Goal: Transaction & Acquisition: Subscribe to service/newsletter

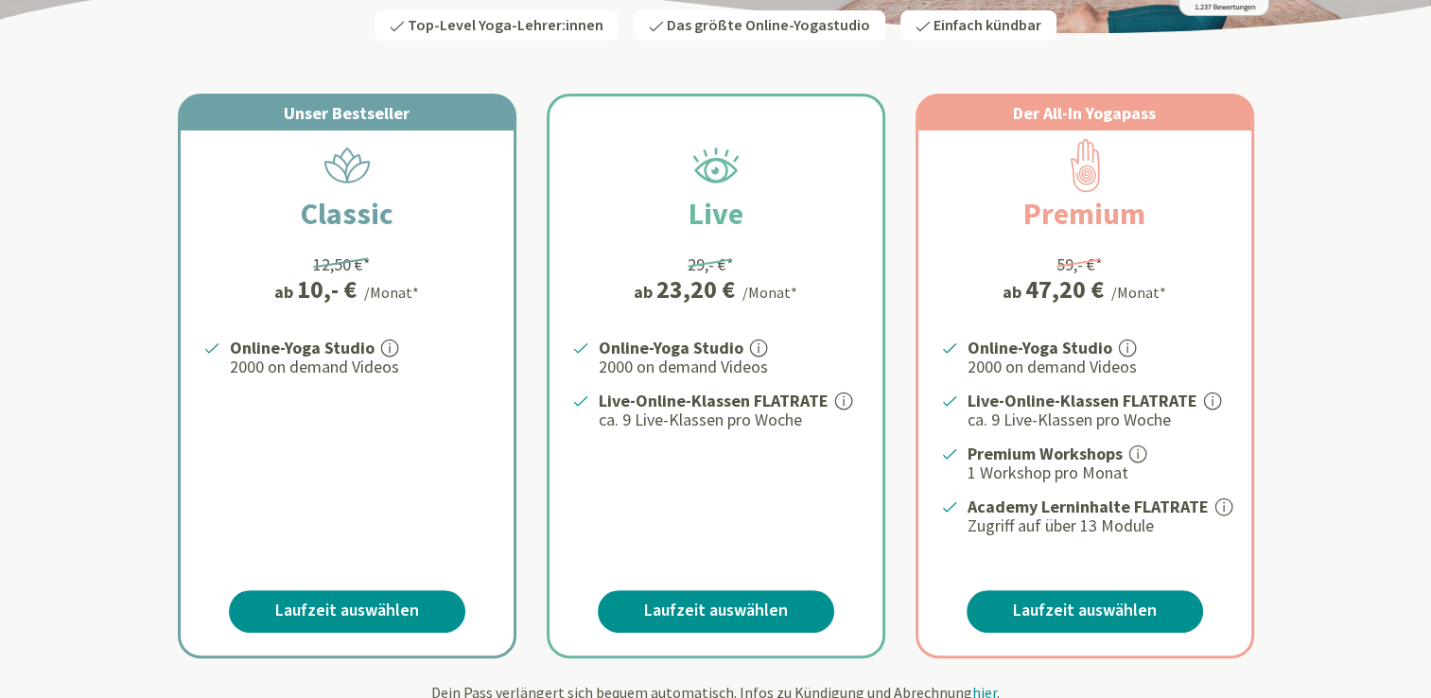
scroll to position [310, 0]
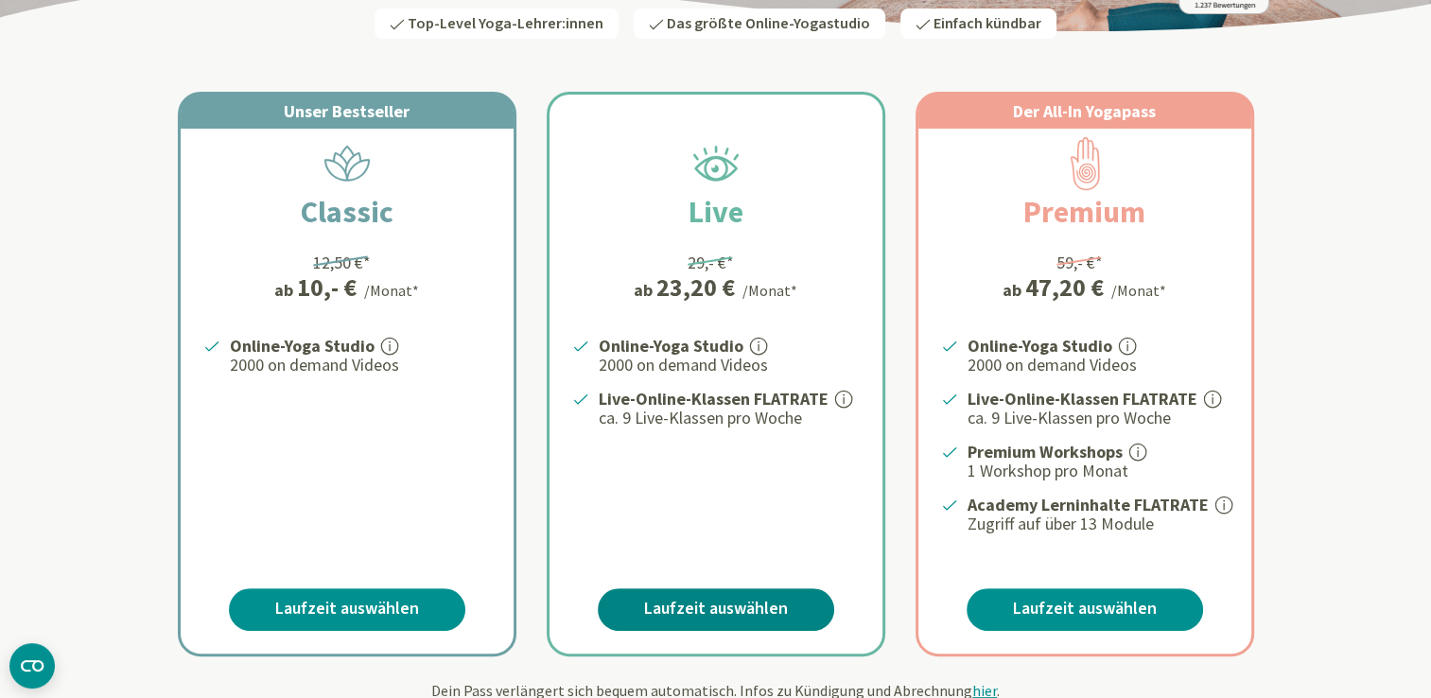
click at [744, 604] on link "Laufzeit auswählen" at bounding box center [716, 609] width 237 height 43
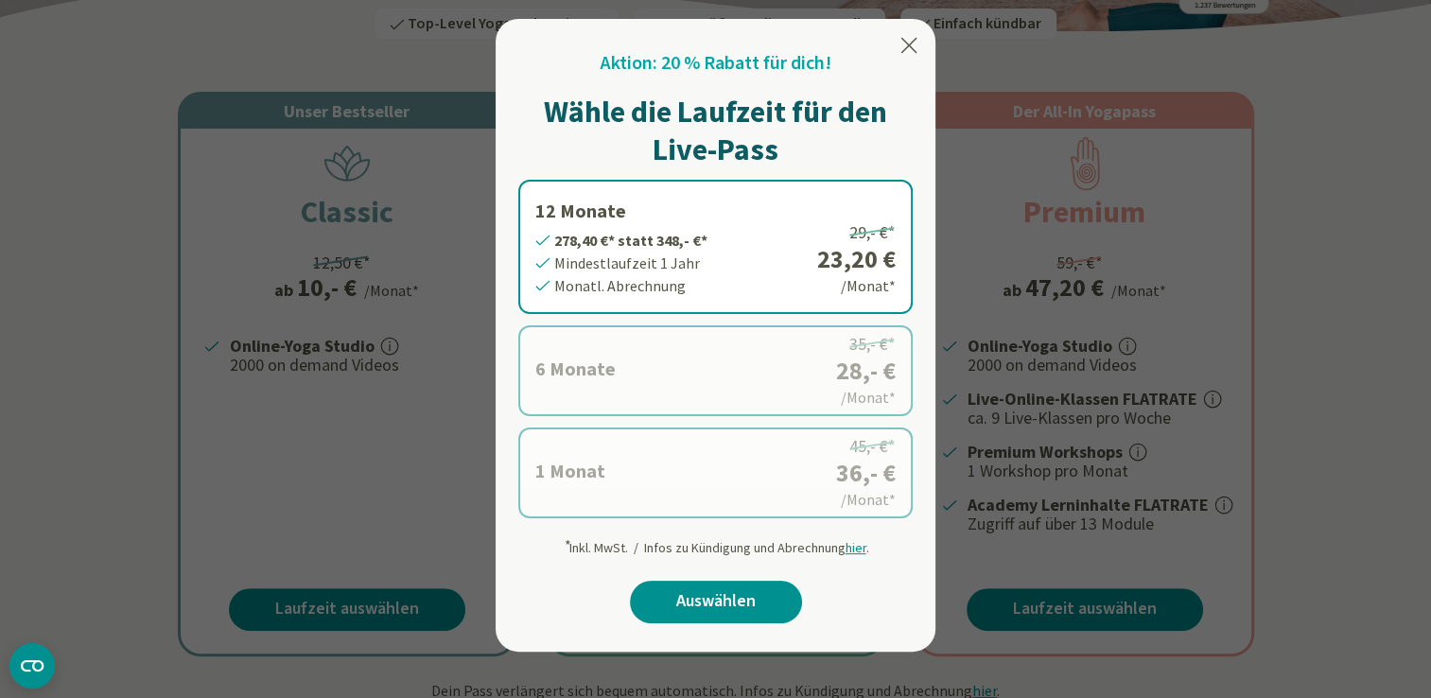
click at [465, 507] on div at bounding box center [715, 349] width 1431 height 698
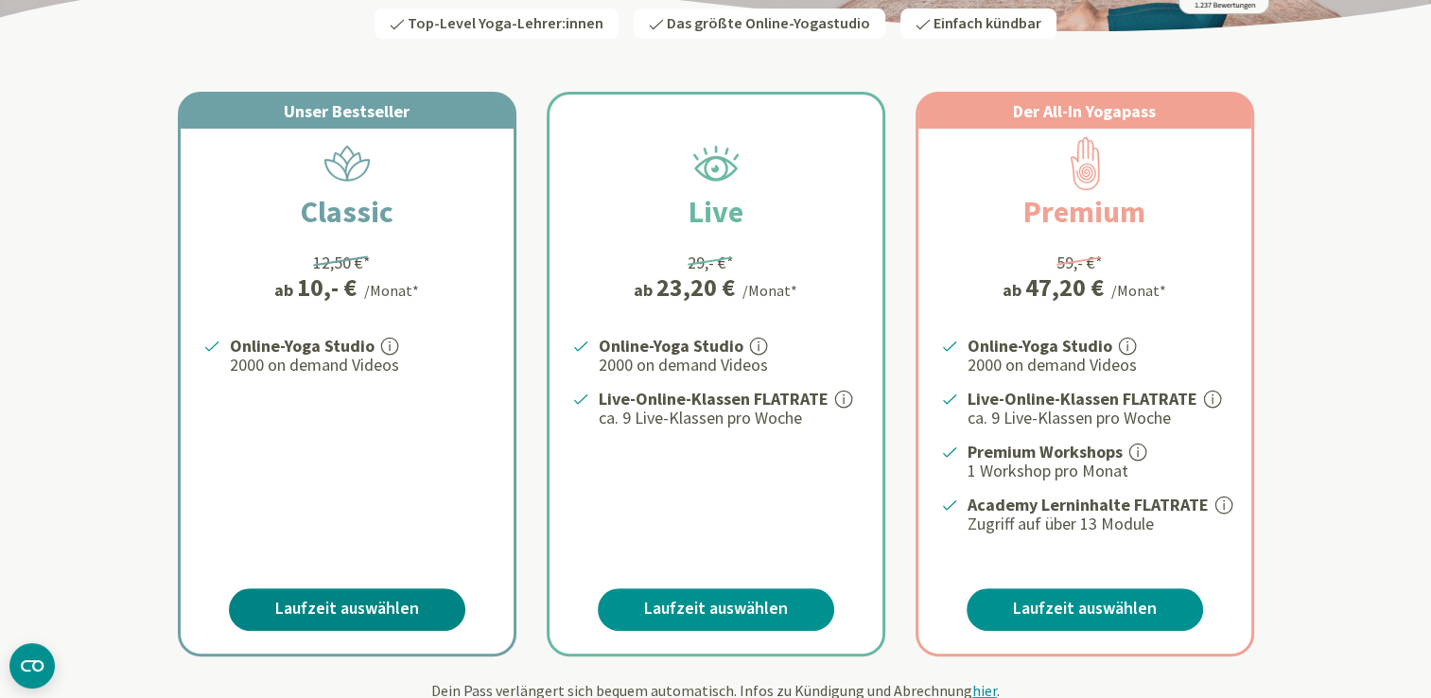
click at [400, 599] on link "Laufzeit auswählen" at bounding box center [347, 609] width 237 height 43
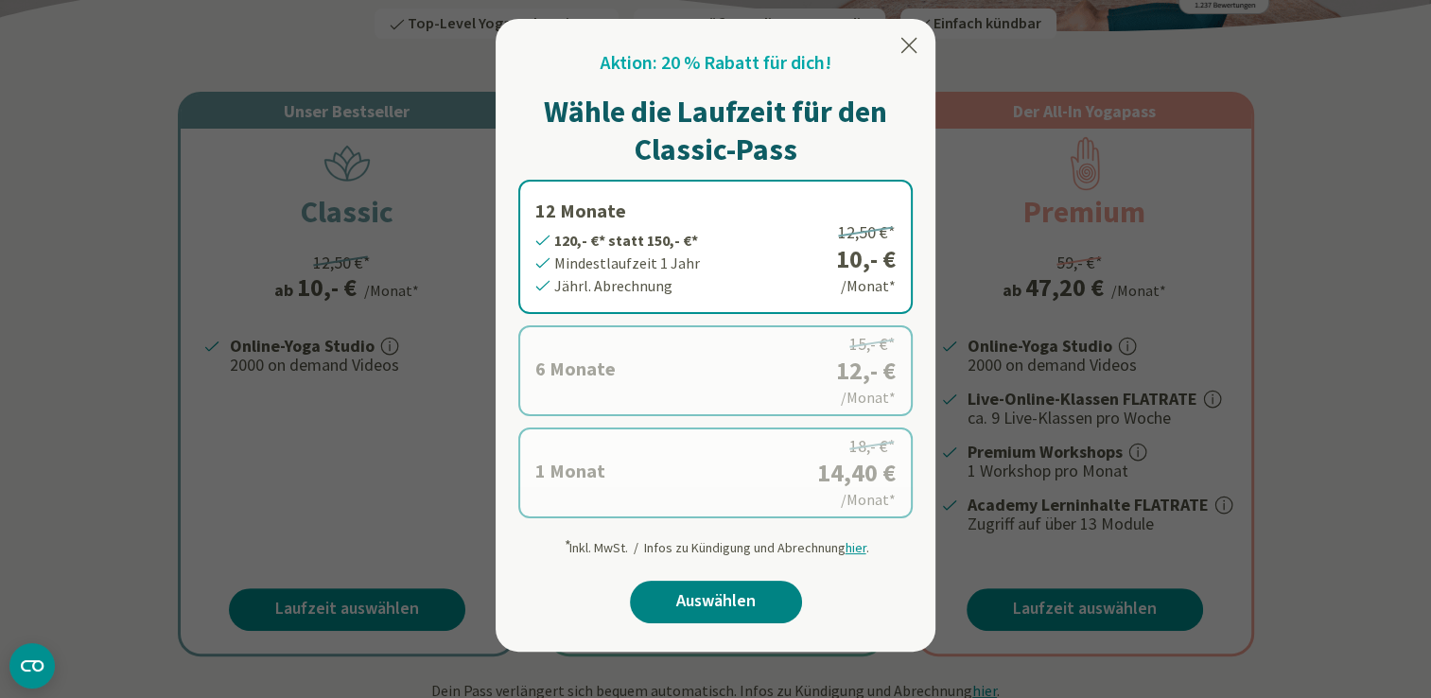
click at [674, 604] on link "Auswählen" at bounding box center [716, 602] width 172 height 43
